Goal: Navigation & Orientation: Find specific page/section

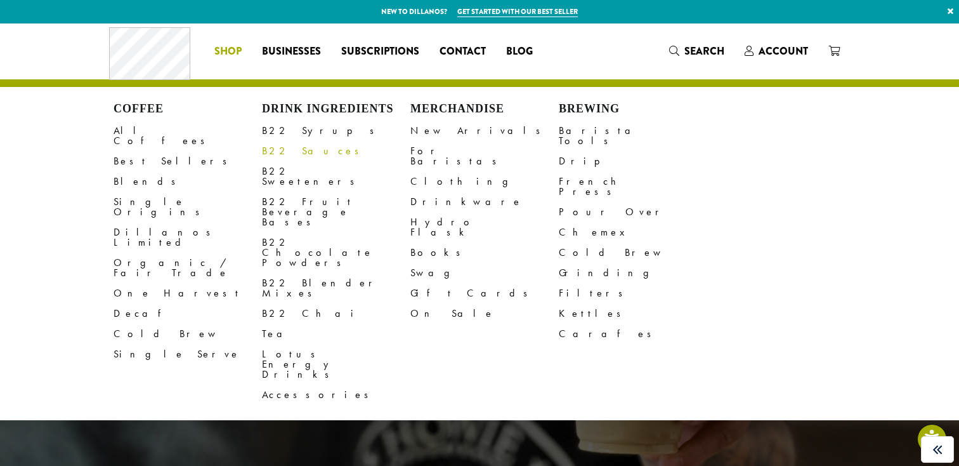
click at [274, 146] on link "B22 Sauces" at bounding box center [336, 151] width 148 height 20
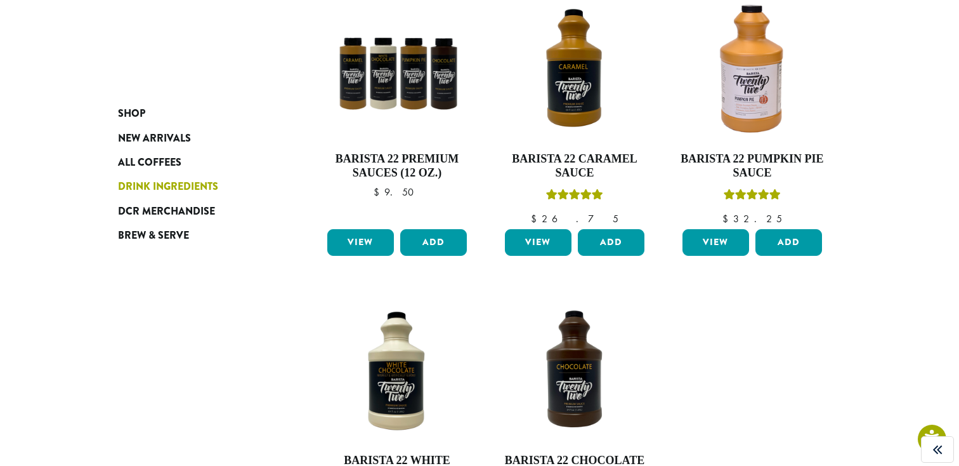
scroll to position [237, 0]
